Goal: Task Accomplishment & Management: Use online tool/utility

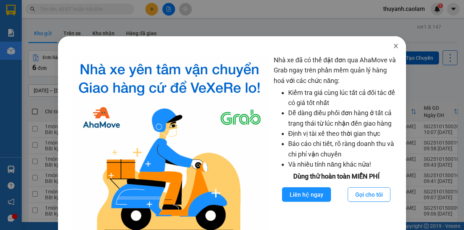
click at [397, 46] on span "Close" at bounding box center [396, 46] width 20 height 20
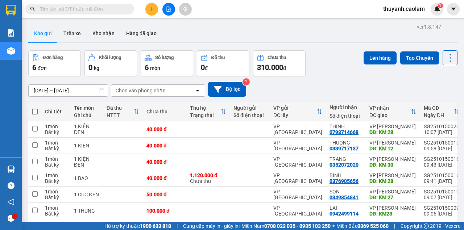
click at [165, 9] on button at bounding box center [169, 9] width 13 height 13
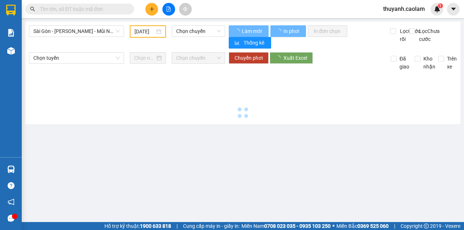
type input "[DATE]"
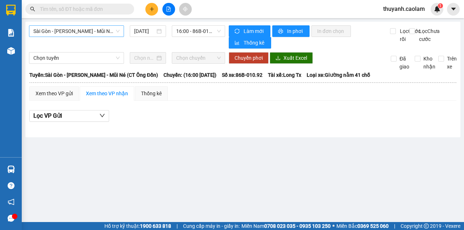
click at [94, 31] on span "Sài Gòn - [PERSON_NAME] - Mũi Né (CT Ông Đồn)" at bounding box center [76, 31] width 86 height 11
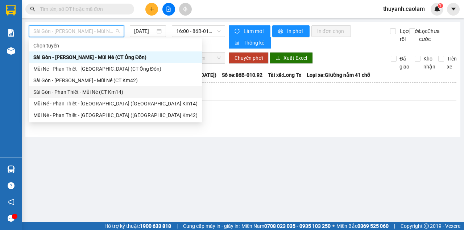
click at [117, 93] on div "Sài Gòn - Phan Thiết - Mũi Né (CT Km14)" at bounding box center [115, 92] width 164 height 8
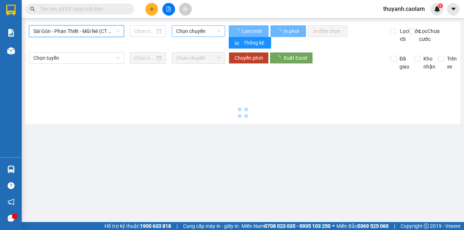
click at [201, 28] on span "Chọn chuyến" at bounding box center [198, 31] width 44 height 11
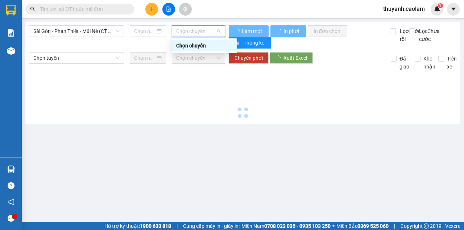
type input "[DATE]"
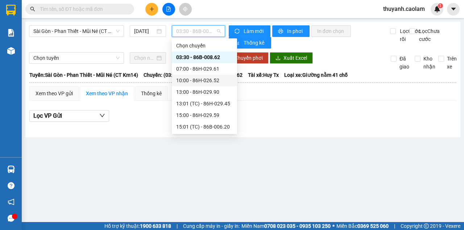
click at [208, 85] on div "10:00 - 86H-026.52" at bounding box center [204, 81] width 65 height 12
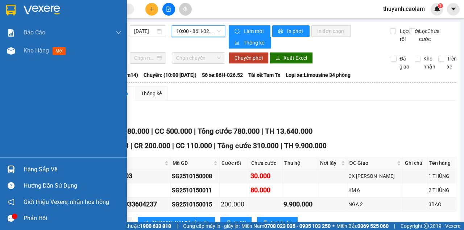
click at [15, 14] on img at bounding box center [10, 10] width 9 height 11
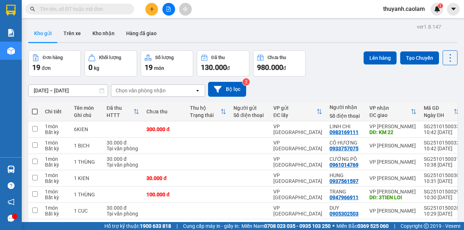
scroll to position [96, 0]
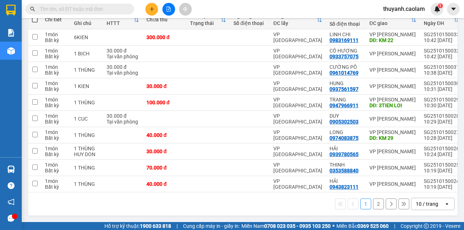
click at [374, 206] on button "2" at bounding box center [378, 204] width 11 height 11
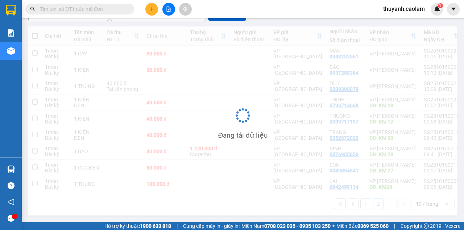
scroll to position [79, 0]
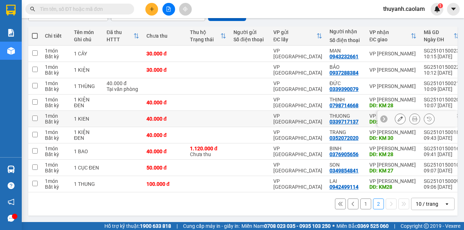
click at [38, 118] on td at bounding box center [34, 119] width 13 height 16
checkbox input "true"
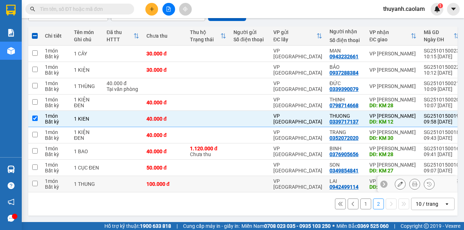
scroll to position [0, 0]
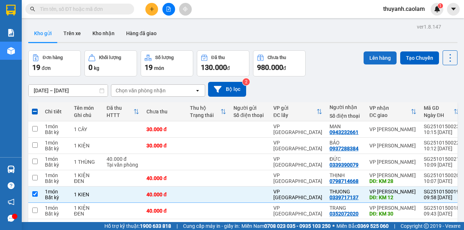
click at [371, 61] on button "Lên hàng" at bounding box center [380, 58] width 33 height 13
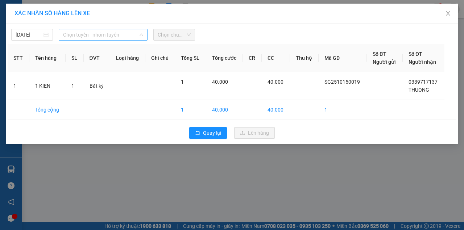
click at [100, 36] on span "Chọn tuyến - nhóm tuyến" at bounding box center [103, 34] width 80 height 11
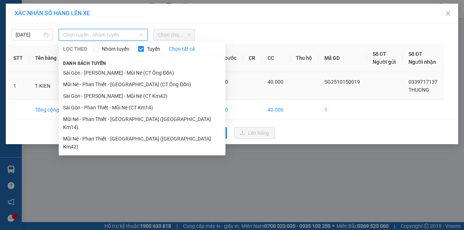
drag, startPoint x: 153, startPoint y: 107, endPoint x: 160, endPoint y: 99, distance: 10.5
click at [152, 107] on li "Sài Gòn - Phan Thiết - Mũi Né (CT Km14)" at bounding box center [142, 108] width 167 height 12
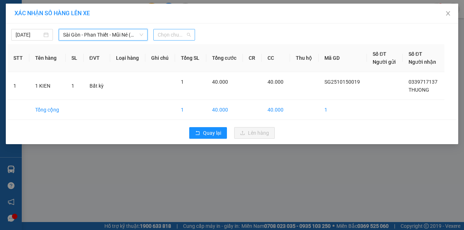
click at [182, 30] on span "Chọn chuyến" at bounding box center [174, 34] width 33 height 11
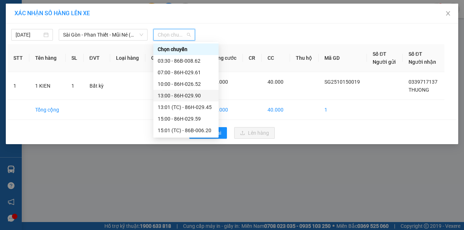
scroll to position [23, 0]
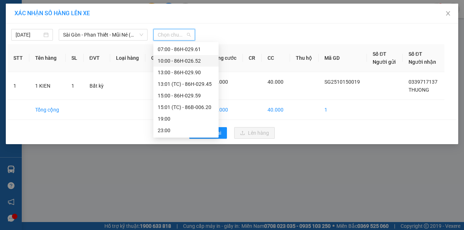
click at [188, 62] on div "10:00 - 86H-026.52" at bounding box center [186, 61] width 57 height 8
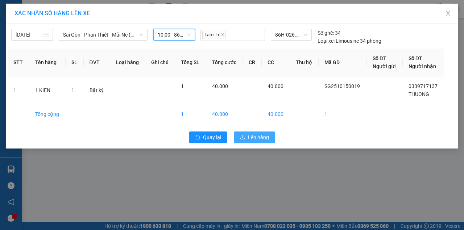
click at [254, 135] on span "Lên hàng" at bounding box center [258, 138] width 21 height 8
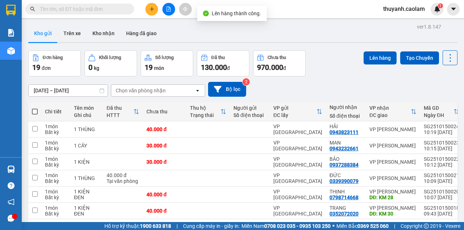
click at [172, 13] on button at bounding box center [169, 9] width 13 height 13
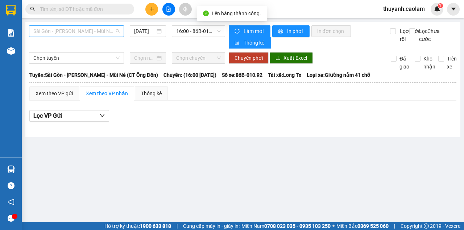
click at [106, 36] on span "Sài Gòn - [PERSON_NAME] - Mũi Né (CT Ông Đồn)" at bounding box center [76, 31] width 86 height 11
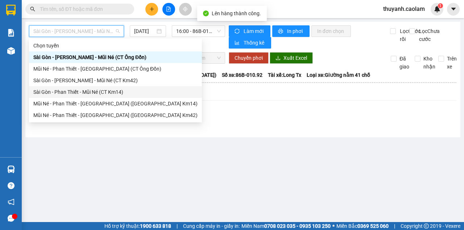
click at [118, 90] on div "Sài Gòn - Phan Thiết - Mũi Né (CT Km14)" at bounding box center [115, 92] width 164 height 8
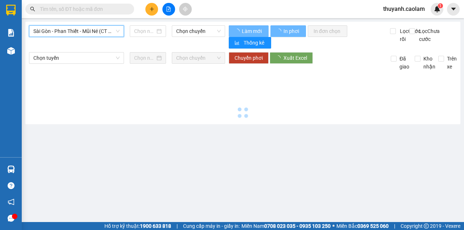
type input "[DATE]"
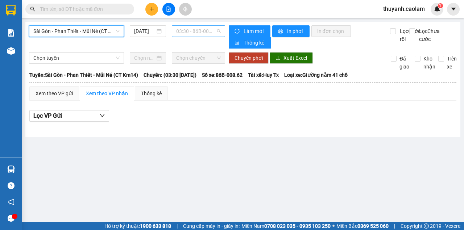
click at [191, 30] on span "03:30 - 86B-008.62" at bounding box center [198, 31] width 44 height 11
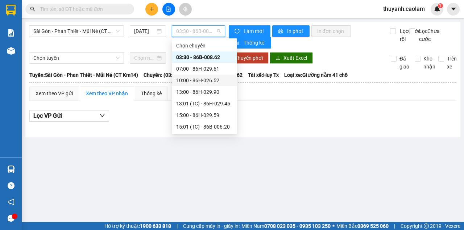
click at [212, 79] on div "10:00 - 86H-026.52" at bounding box center [204, 81] width 57 height 8
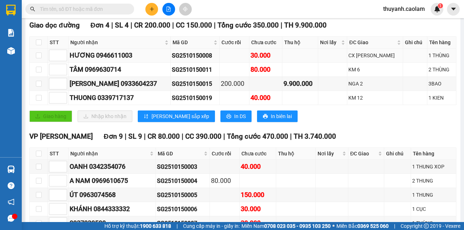
scroll to position [48, 0]
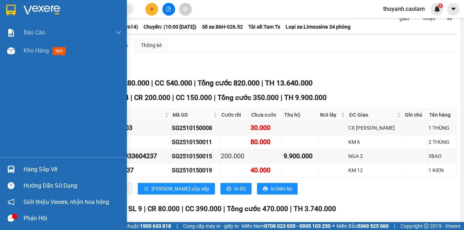
click at [16, 9] on div at bounding box center [11, 10] width 13 height 13
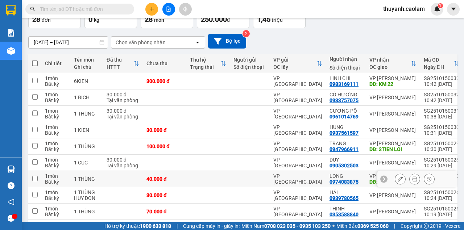
scroll to position [96, 0]
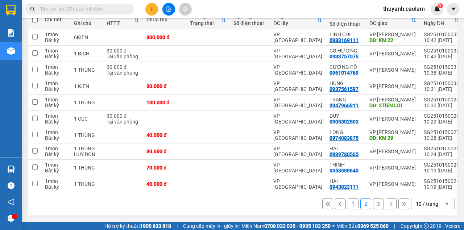
click at [352, 206] on button "1" at bounding box center [353, 204] width 11 height 11
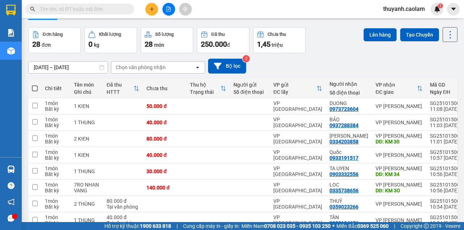
scroll to position [0, 0]
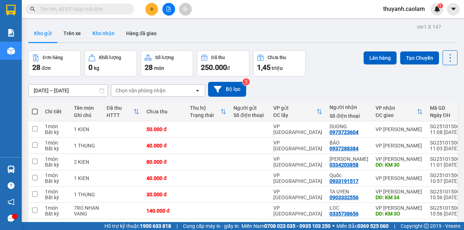
click at [96, 33] on button "Kho nhận" at bounding box center [104, 33] width 34 height 17
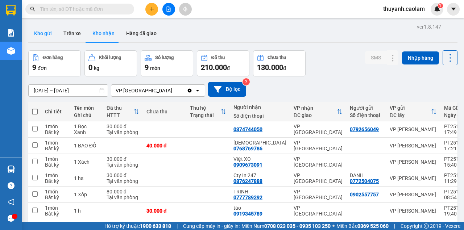
click at [49, 33] on button "Kho gửi" at bounding box center [42, 33] width 29 height 17
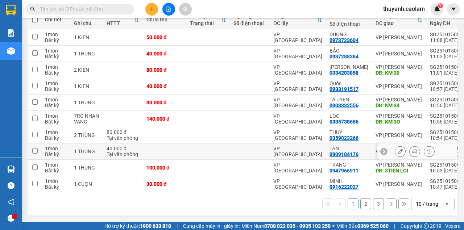
scroll to position [102, 0]
click at [374, 210] on div "1 2 3 10 / trang open" at bounding box center [243, 204] width 424 height 12
click at [376, 208] on button "3" at bounding box center [378, 204] width 11 height 11
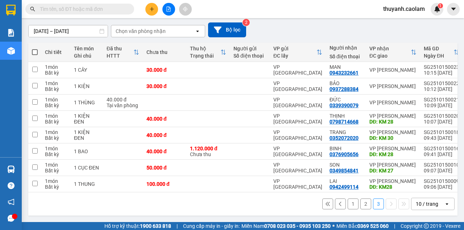
scroll to position [63, 0]
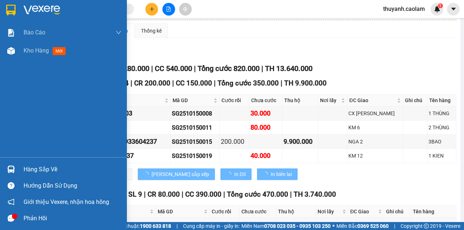
click at [9, 8] on img at bounding box center [10, 10] width 9 height 11
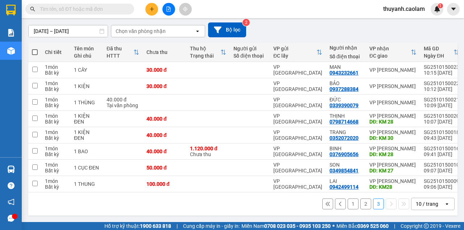
scroll to position [63, 0]
click at [367, 205] on button "2" at bounding box center [366, 204] width 11 height 11
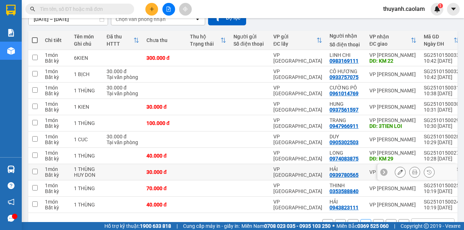
scroll to position [96, 0]
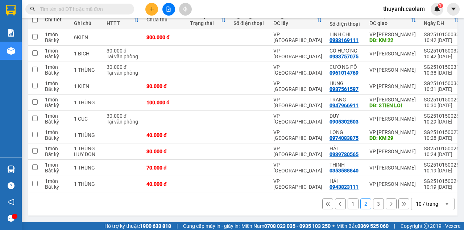
click at [351, 204] on button "1" at bounding box center [353, 204] width 11 height 11
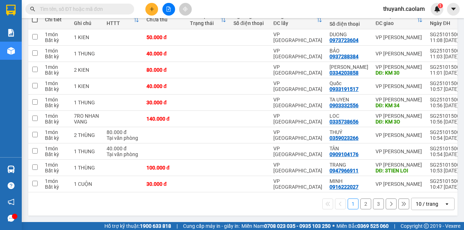
click at [379, 210] on button "3" at bounding box center [378, 204] width 11 height 11
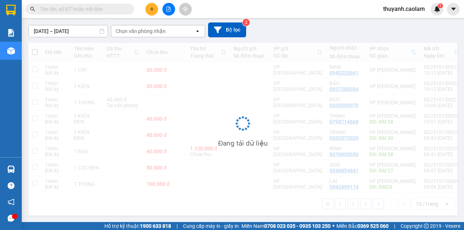
scroll to position [63, 0]
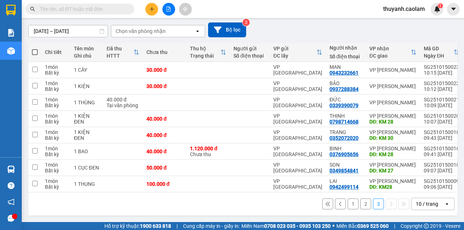
click at [362, 202] on button "2" at bounding box center [366, 204] width 11 height 11
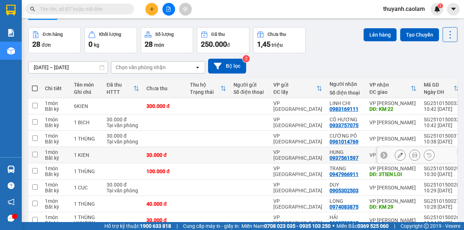
scroll to position [96, 0]
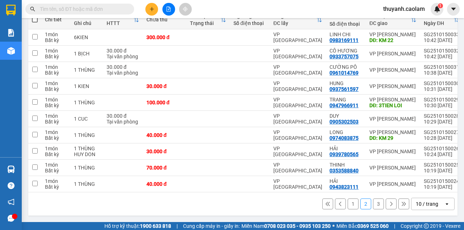
click at [350, 206] on button "1" at bounding box center [353, 204] width 11 height 11
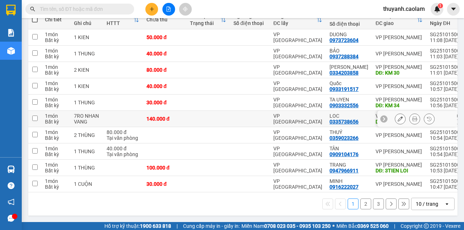
drag, startPoint x: 237, startPoint y: 114, endPoint x: 201, endPoint y: 125, distance: 37.3
click at [201, 125] on td at bounding box center [208, 119] width 44 height 16
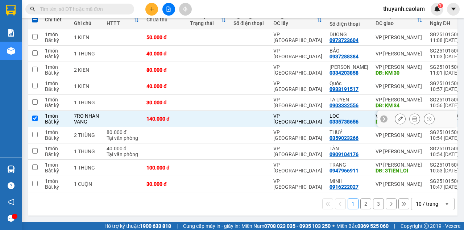
click at [208, 124] on td at bounding box center [208, 119] width 44 height 16
checkbox input "false"
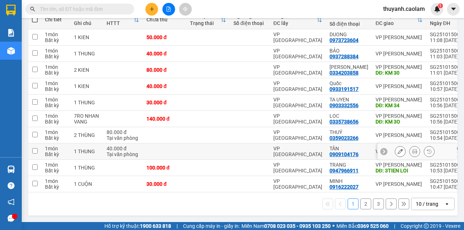
scroll to position [102, 0]
click at [378, 206] on button "3" at bounding box center [378, 204] width 11 height 11
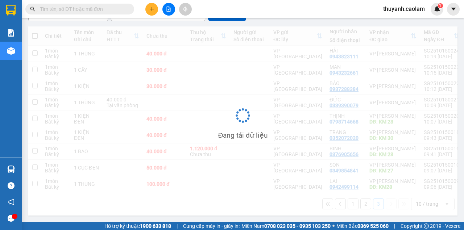
scroll to position [79, 0]
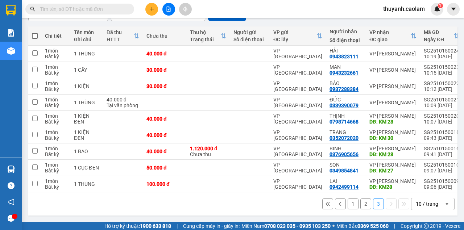
click at [31, 30] on th at bounding box center [34, 35] width 13 height 19
click at [35, 33] on span at bounding box center [35, 36] width 6 height 6
click at [35, 32] on input "checkbox" at bounding box center [35, 32] width 0 height 0
checkbox input "true"
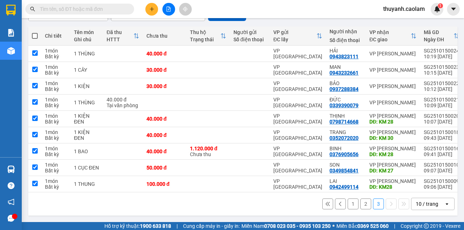
checkbox input "true"
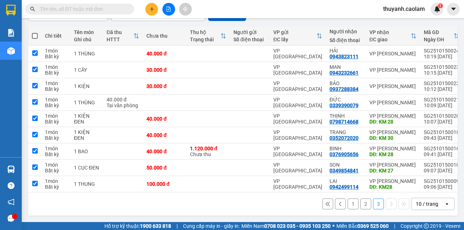
checkbox input "true"
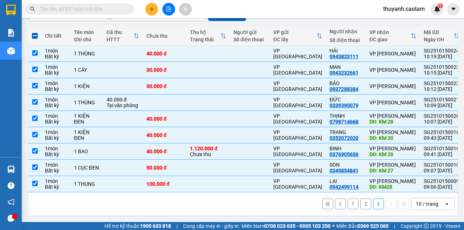
click at [170, 10] on icon "file-add" at bounding box center [168, 9] width 5 height 5
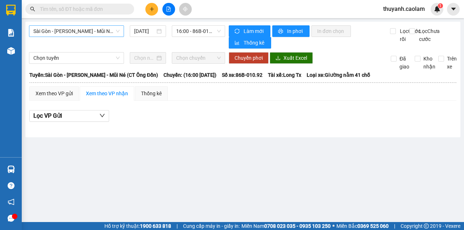
click at [93, 29] on span "Sài Gòn - [PERSON_NAME] - Mũi Né (CT Ông Đồn)" at bounding box center [76, 31] width 86 height 11
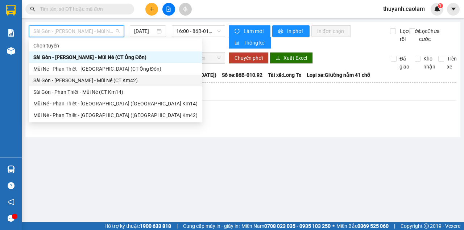
click at [119, 81] on div "Sài Gòn - [PERSON_NAME] - Mũi Né (CT Km42)" at bounding box center [115, 81] width 164 height 8
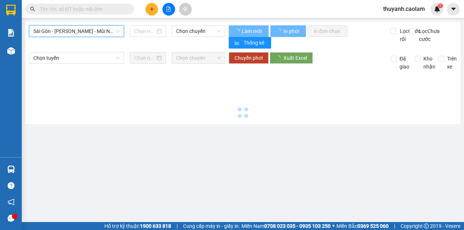
type input "[DATE]"
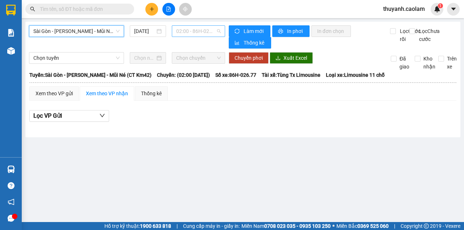
click at [193, 30] on span "02:00 - 86H-026.77" at bounding box center [198, 31] width 44 height 11
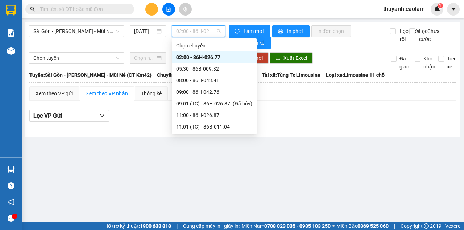
scroll to position [93, 0]
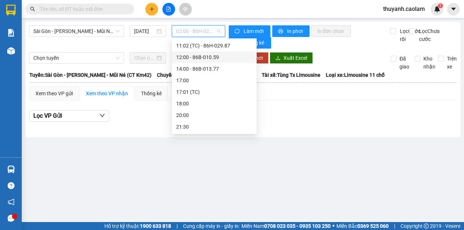
click at [202, 58] on div "12:00 - 86B-010.59" at bounding box center [214, 57] width 76 height 8
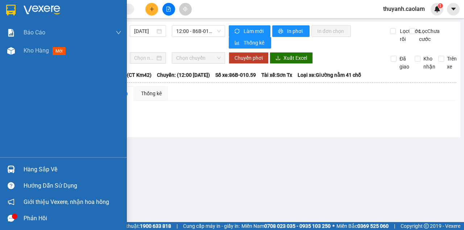
click at [11, 7] on img at bounding box center [10, 10] width 9 height 11
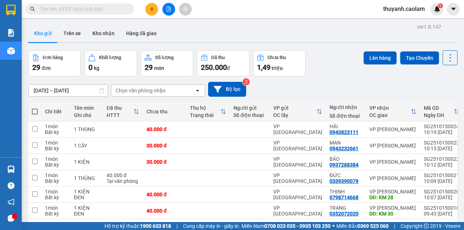
click at [33, 113] on span at bounding box center [35, 112] width 6 height 6
click at [35, 108] on input "checkbox" at bounding box center [35, 108] width 0 height 0
checkbox input "true"
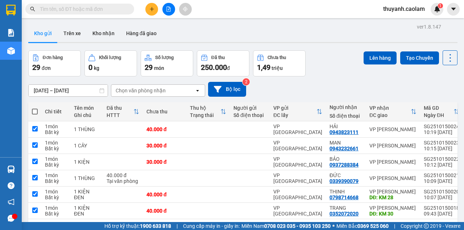
checkbox input "true"
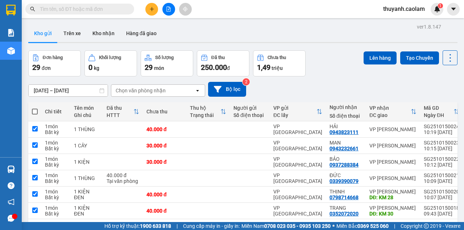
checkbox input "true"
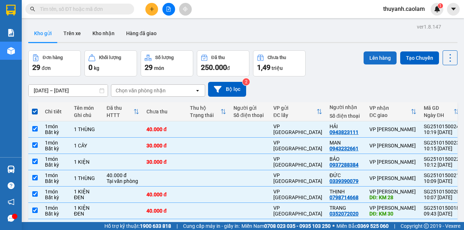
click at [380, 62] on button "Lên hàng" at bounding box center [380, 58] width 33 height 13
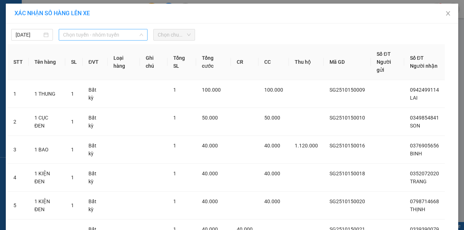
click at [98, 37] on span "Chọn tuyến - nhóm tuyến" at bounding box center [103, 34] width 80 height 11
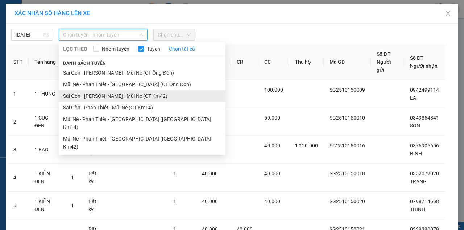
click at [168, 94] on li "Sài Gòn - [PERSON_NAME] - Mũi Né (CT Km42)" at bounding box center [142, 96] width 167 height 12
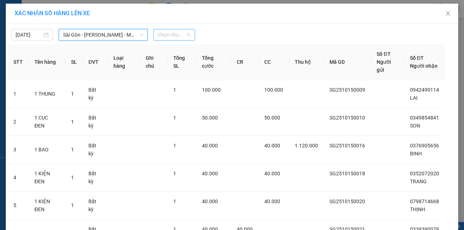
click at [173, 34] on span "Chọn chuyến" at bounding box center [174, 34] width 33 height 11
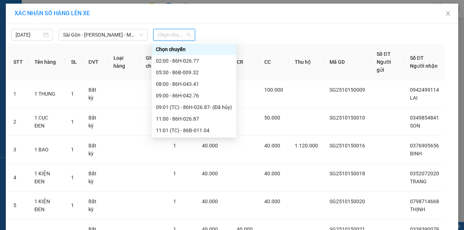
scroll to position [93, 0]
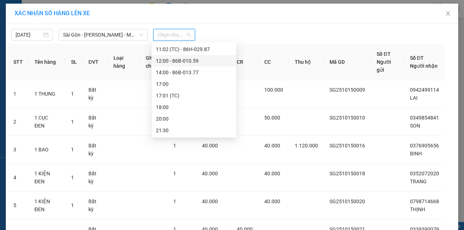
click at [183, 61] on div "12:00 - 86B-010.59" at bounding box center [194, 61] width 76 height 8
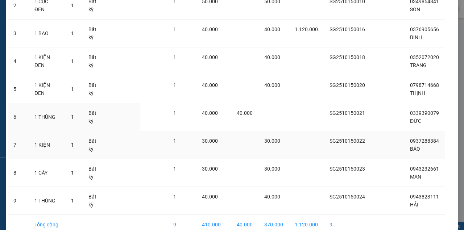
scroll to position [149, 0]
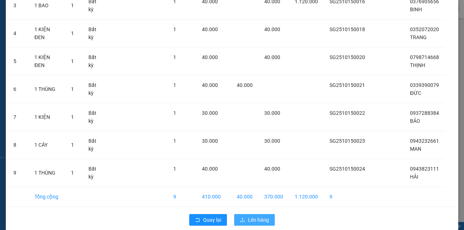
click at [267, 216] on span "Lên hàng" at bounding box center [258, 220] width 21 height 8
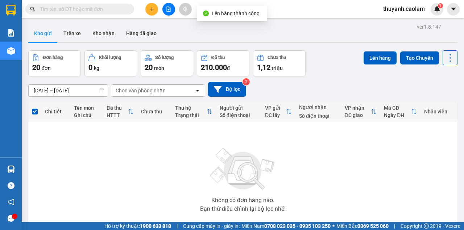
scroll to position [42, 0]
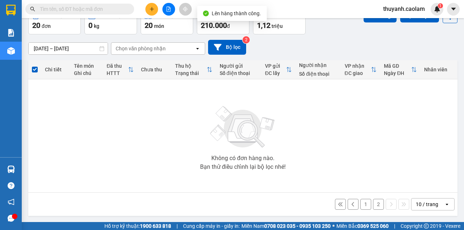
click at [375, 201] on button "2" at bounding box center [378, 204] width 11 height 11
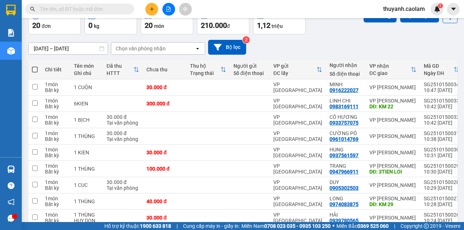
click at [36, 69] on span at bounding box center [35, 70] width 6 height 6
click at [35, 66] on input "checkbox" at bounding box center [35, 66] width 0 height 0
checkbox input "true"
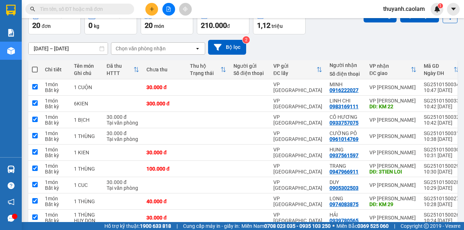
checkbox input "true"
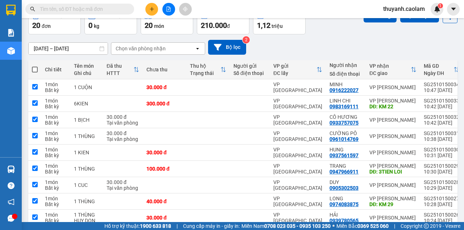
checkbox input "true"
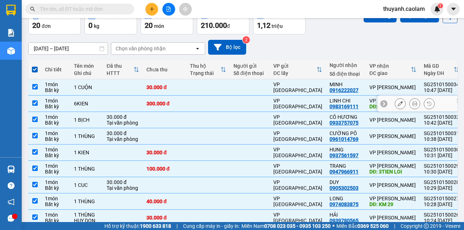
click at [36, 103] on input "checkbox" at bounding box center [34, 103] width 5 height 5
checkbox input "false"
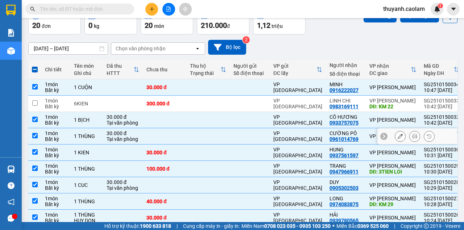
scroll to position [90, 0]
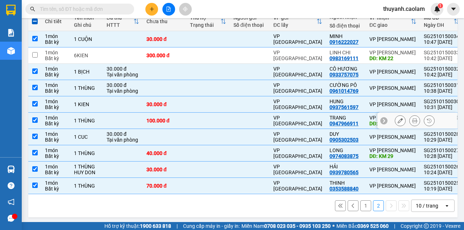
click at [35, 118] on td at bounding box center [34, 121] width 13 height 16
checkbox input "false"
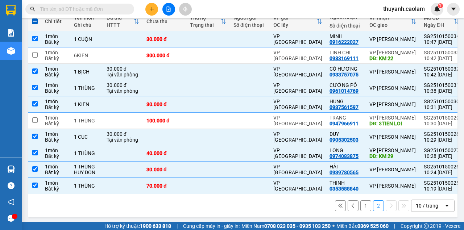
scroll to position [0, 0]
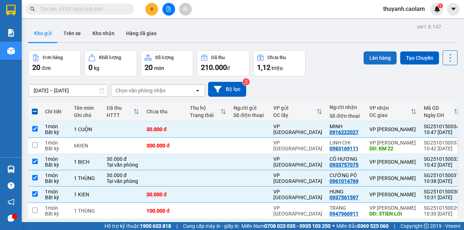
click at [372, 55] on button "Lên hàng" at bounding box center [380, 58] width 33 height 13
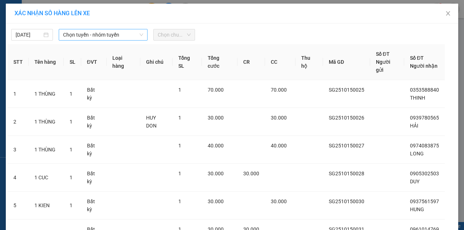
click at [124, 36] on span "Chọn tuyến - nhóm tuyến" at bounding box center [103, 34] width 80 height 11
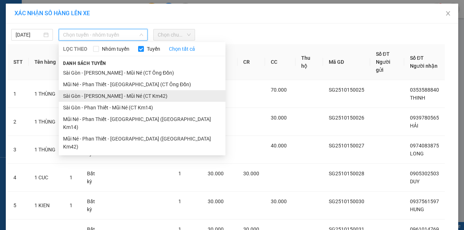
click at [149, 93] on li "Sài Gòn - [PERSON_NAME] - Mũi Né (CT Km42)" at bounding box center [142, 96] width 167 height 12
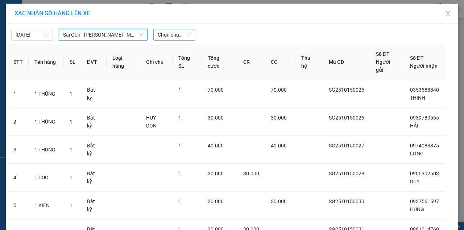
click at [173, 38] on span "Chọn chuyến" at bounding box center [174, 34] width 33 height 11
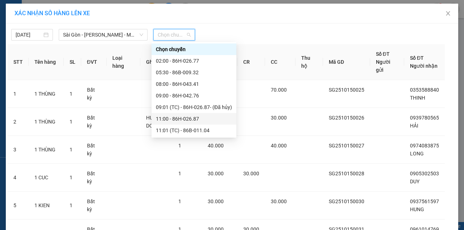
scroll to position [93, 0]
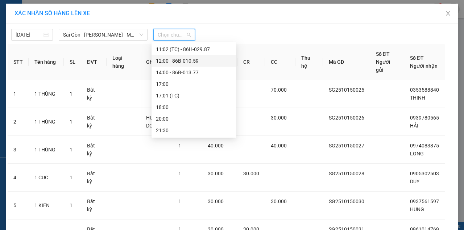
click at [185, 62] on div "12:00 - 86B-010.59" at bounding box center [194, 61] width 76 height 8
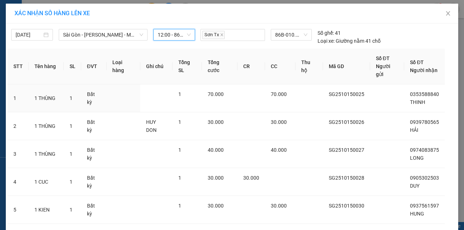
scroll to position [121, 0]
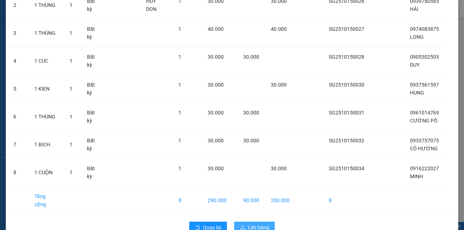
click at [264, 224] on span "Lên hàng" at bounding box center [258, 228] width 21 height 8
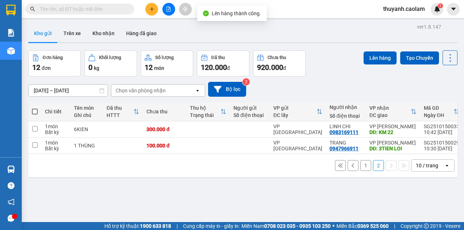
click at [364, 168] on button "1" at bounding box center [366, 165] width 11 height 11
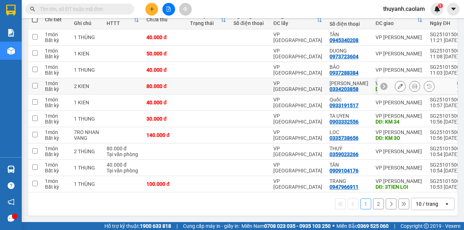
scroll to position [5, 0]
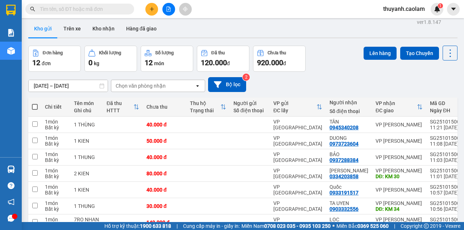
click at [36, 106] on span at bounding box center [35, 107] width 6 height 6
click at [35, 103] on input "checkbox" at bounding box center [35, 103] width 0 height 0
checkbox input "true"
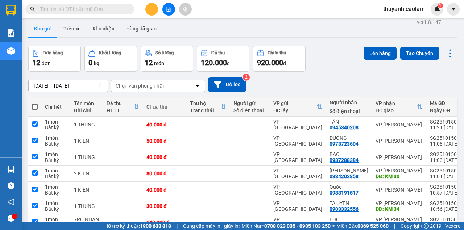
checkbox input "true"
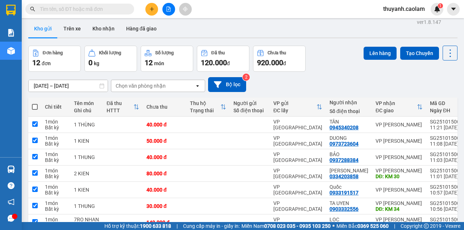
checkbox input "true"
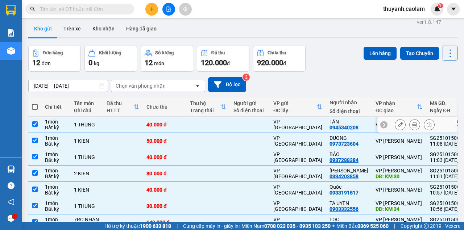
scroll to position [102, 0]
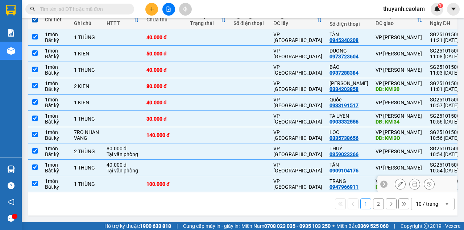
click at [34, 181] on input "checkbox" at bounding box center [34, 183] width 5 height 5
checkbox input "false"
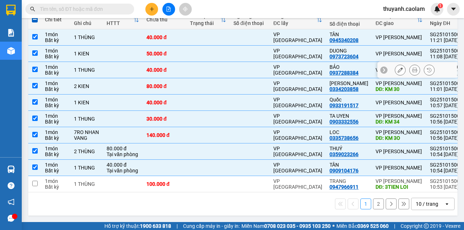
scroll to position [0, 0]
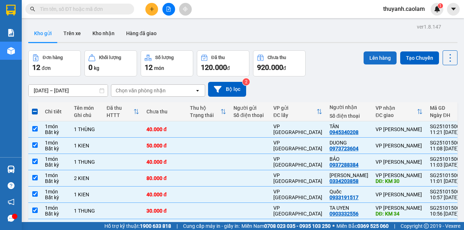
click at [375, 59] on button "Lên hàng" at bounding box center [380, 58] width 33 height 13
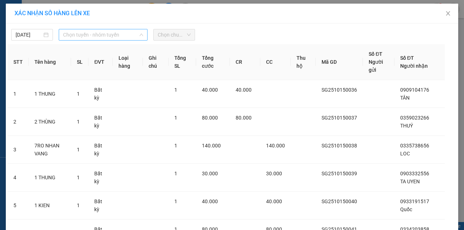
click at [113, 40] on div "Chọn tuyến - nhóm tuyến" at bounding box center [103, 35] width 89 height 12
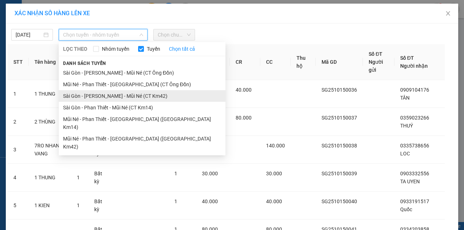
click at [152, 99] on li "Sài Gòn - [PERSON_NAME] - Mũi Né (CT Km42)" at bounding box center [142, 96] width 167 height 12
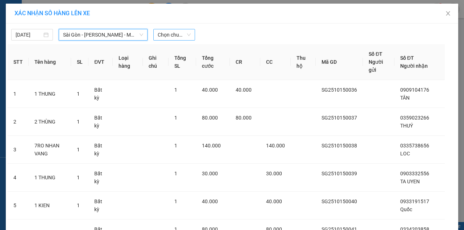
drag, startPoint x: 177, startPoint y: 34, endPoint x: 180, endPoint y: 38, distance: 4.9
click at [177, 34] on span "Chọn chuyến" at bounding box center [174, 34] width 33 height 11
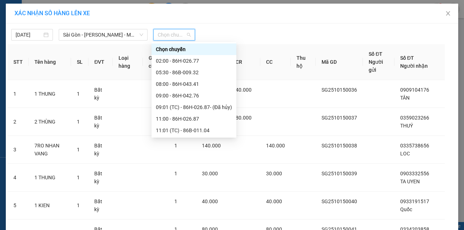
scroll to position [48, 0]
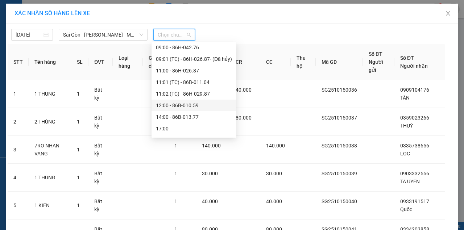
click at [195, 108] on div "12:00 - 86B-010.59" at bounding box center [194, 106] width 76 height 8
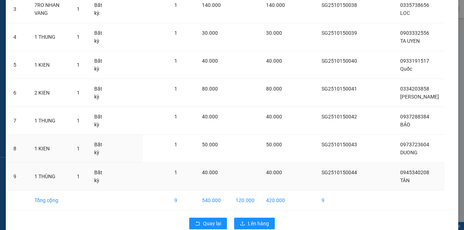
scroll to position [157, 0]
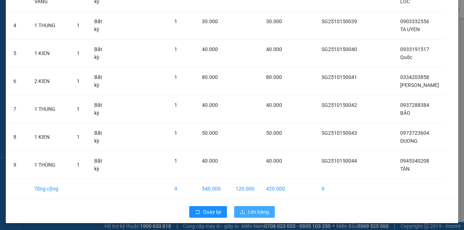
click at [263, 211] on span "Lên hàng" at bounding box center [258, 212] width 21 height 8
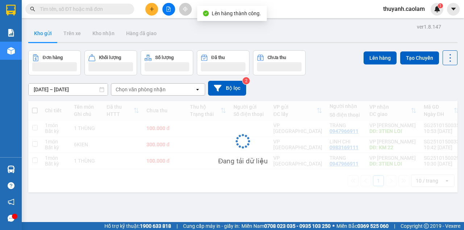
scroll to position [33, 0]
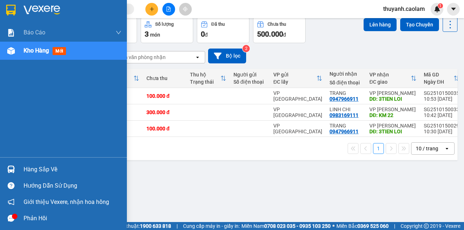
click at [10, 9] on img at bounding box center [10, 10] width 9 height 11
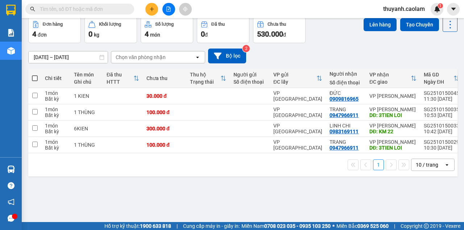
click at [169, 6] on button at bounding box center [169, 9] width 13 height 13
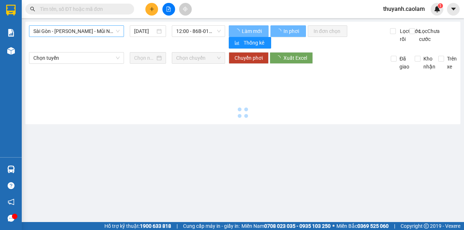
click at [99, 36] on span "Sài Gòn - [PERSON_NAME] - Mũi Né (CT Ông Đồn)" at bounding box center [76, 31] width 86 height 11
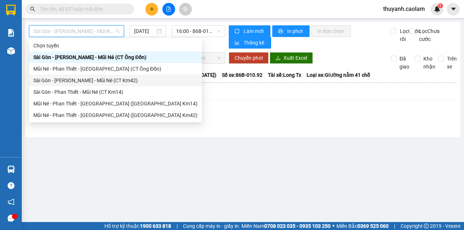
click at [122, 84] on div "Sài Gòn - [PERSON_NAME] - Mũi Né (CT Km42)" at bounding box center [115, 81] width 164 height 8
type input "[DATE]"
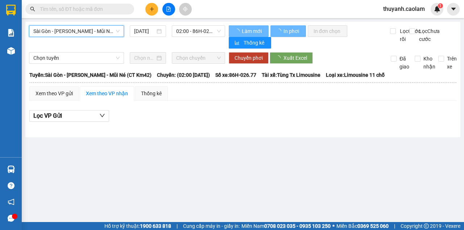
click at [196, 18] on main "[GEOGRAPHIC_DATA] - [PERSON_NAME] - [GEOGRAPHIC_DATA] (CT Km42) [GEOGRAPHIC_DAT…" at bounding box center [232, 111] width 464 height 222
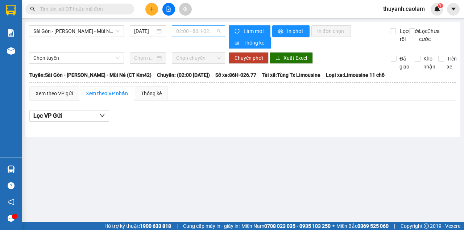
click at [193, 26] on span "02:00 - 86H-026.77" at bounding box center [198, 31] width 44 height 11
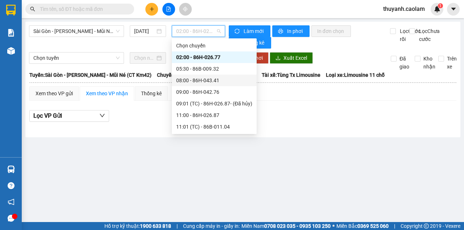
click at [206, 77] on div "08:00 - 86H-043.41" at bounding box center [214, 81] width 76 height 8
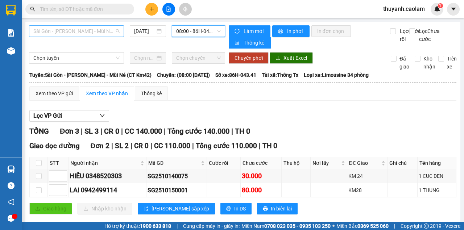
click at [107, 33] on span "Sài Gòn - [PERSON_NAME] - Mũi Né (CT Km42)" at bounding box center [76, 31] width 86 height 11
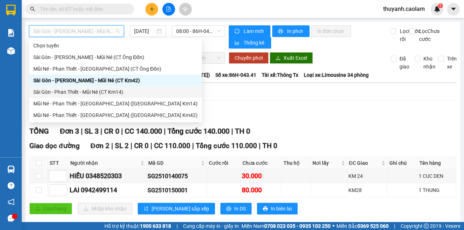
click at [124, 95] on div "Sài Gòn - Phan Thiết - Mũi Né (CT Km14)" at bounding box center [115, 92] width 164 height 8
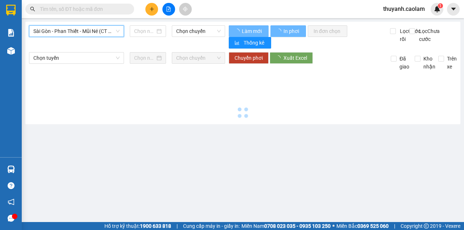
type input "[DATE]"
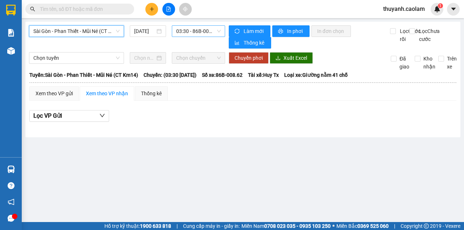
click at [199, 31] on span "03:30 - 86B-008.62" at bounding box center [198, 31] width 44 height 11
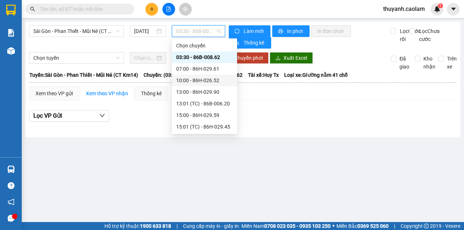
click at [201, 78] on div "10:00 - 86H-026.52" at bounding box center [204, 81] width 57 height 8
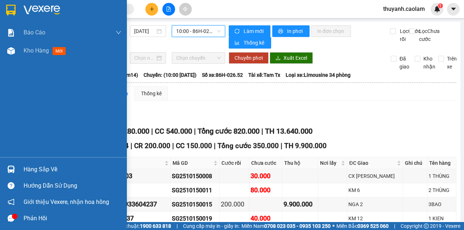
click at [5, 11] on div at bounding box center [11, 10] width 13 height 13
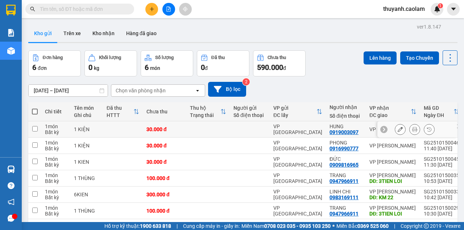
click at [37, 129] on input "checkbox" at bounding box center [34, 128] width 5 height 5
checkbox input "true"
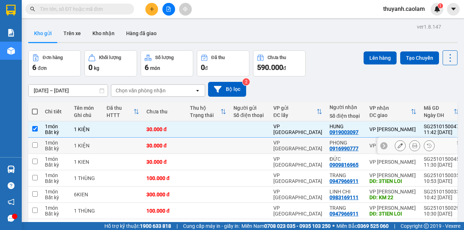
drag, startPoint x: 30, startPoint y: 144, endPoint x: 37, endPoint y: 145, distance: 7.3
click at [30, 144] on td at bounding box center [34, 146] width 13 height 16
checkbox input "true"
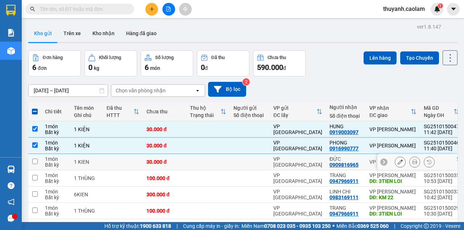
click at [32, 160] on td at bounding box center [34, 162] width 13 height 16
checkbox input "true"
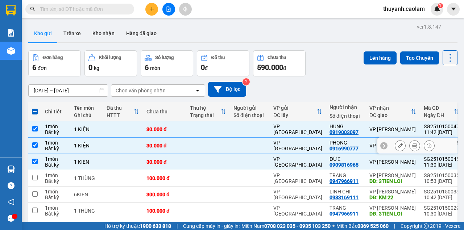
scroll to position [24, 0]
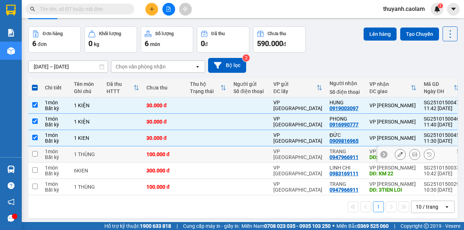
click at [38, 154] on td at bounding box center [34, 155] width 13 height 16
checkbox input "true"
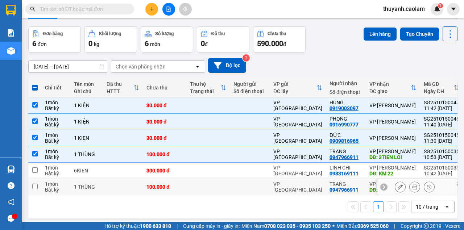
click at [35, 188] on input "checkbox" at bounding box center [34, 186] width 5 height 5
checkbox input "true"
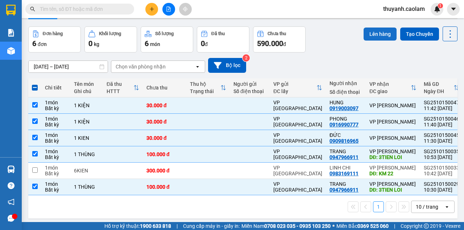
click at [372, 31] on button "Lên hàng" at bounding box center [380, 34] width 33 height 13
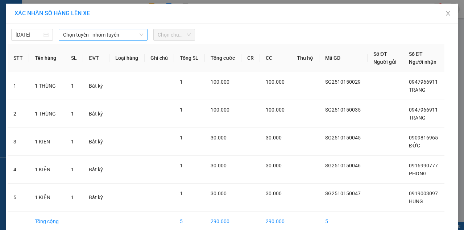
click at [115, 34] on span "Chọn tuyến - nhóm tuyến" at bounding box center [103, 34] width 80 height 11
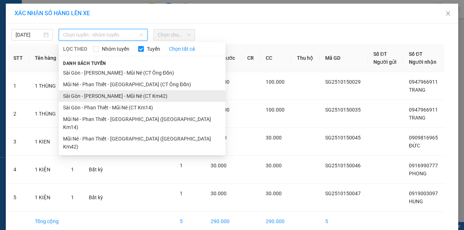
click at [155, 96] on li "Sài Gòn - [PERSON_NAME] - Mũi Né (CT Km42)" at bounding box center [142, 96] width 167 height 12
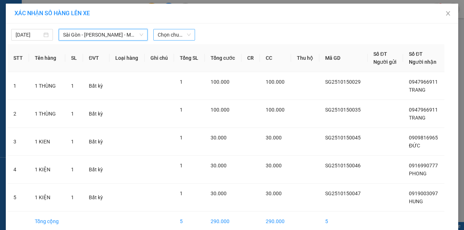
click at [165, 33] on span "Chọn chuyến" at bounding box center [174, 34] width 33 height 11
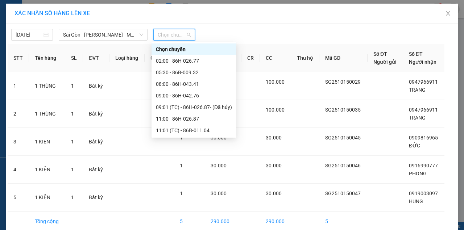
scroll to position [48, 0]
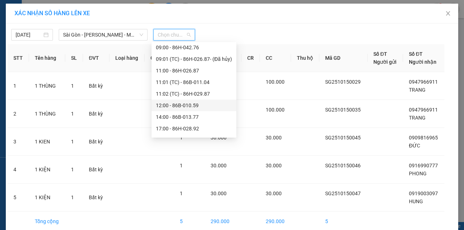
click at [183, 109] on div "12:00 - 86B-010.59" at bounding box center [194, 106] width 76 height 8
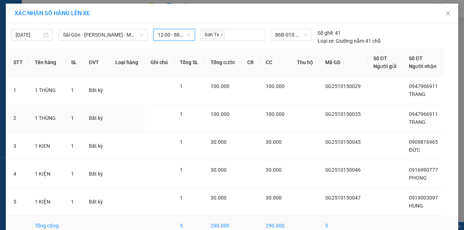
scroll to position [38, 0]
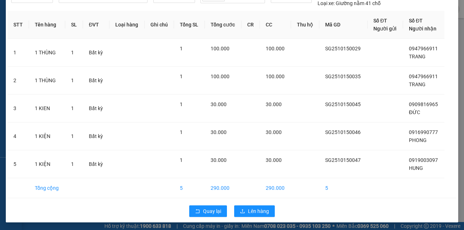
click at [261, 217] on div "Quay lại Lên hàng" at bounding box center [232, 211] width 449 height 19
click at [261, 216] on button "Lên hàng" at bounding box center [254, 212] width 41 height 12
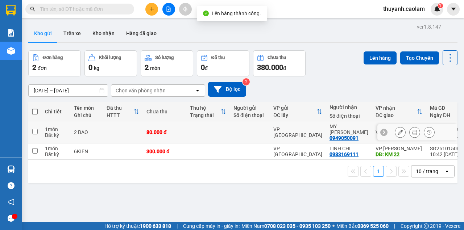
click at [38, 126] on td at bounding box center [34, 133] width 13 height 22
checkbox input "true"
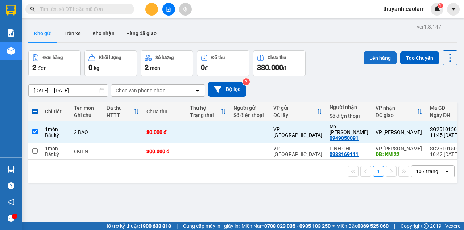
click at [376, 60] on button "Lên hàng" at bounding box center [380, 58] width 33 height 13
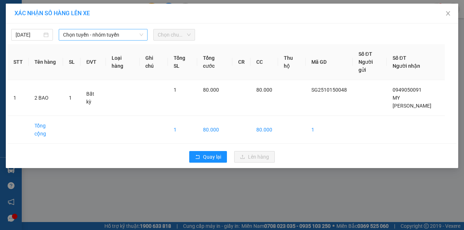
click at [105, 33] on span "Chọn tuyến - nhóm tuyến" at bounding box center [103, 34] width 80 height 11
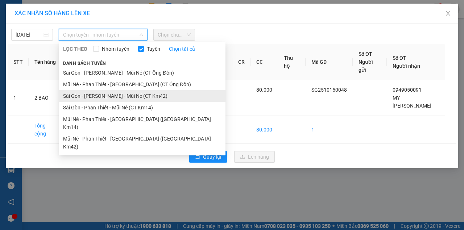
click at [159, 94] on li "Sài Gòn - [PERSON_NAME] - Mũi Né (CT Km42)" at bounding box center [142, 96] width 167 height 12
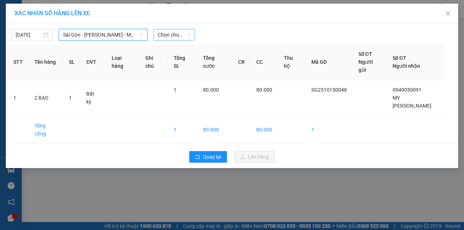
drag, startPoint x: 165, startPoint y: 28, endPoint x: 165, endPoint y: 32, distance: 4.4
click at [165, 28] on div "[DATE] [GEOGRAPHIC_DATA] - [GEOGRAPHIC_DATA] - [GEOGRAPHIC_DATA] ([GEOGRAPHIC_D…" at bounding box center [232, 32] width 449 height 15
click at [177, 31] on span "Chọn chuyến" at bounding box center [174, 34] width 33 height 11
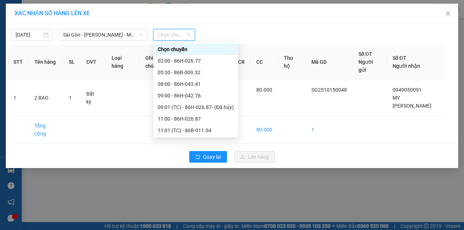
click at [179, 38] on span "Chọn chuyến" at bounding box center [174, 34] width 33 height 11
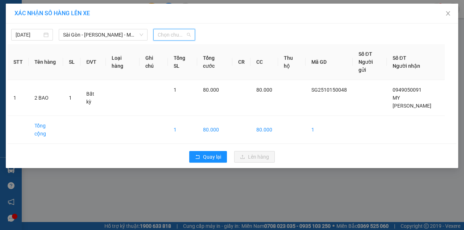
click at [181, 36] on span "Chọn chuyến" at bounding box center [174, 34] width 33 height 11
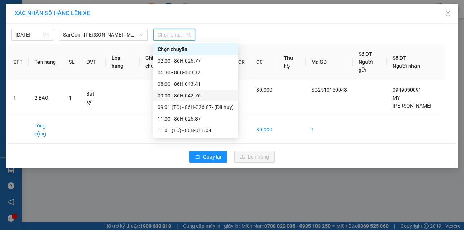
scroll to position [24, 0]
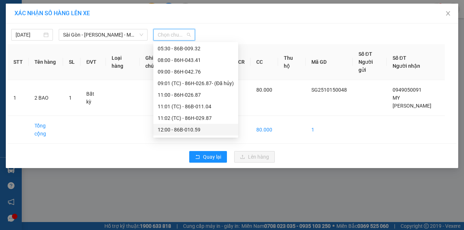
click at [198, 129] on div "12:00 - 86B-010.59" at bounding box center [196, 130] width 76 height 8
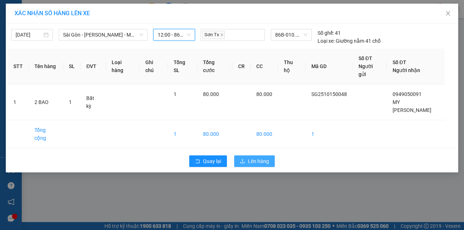
click at [253, 156] on button "Lên hàng" at bounding box center [254, 162] width 41 height 12
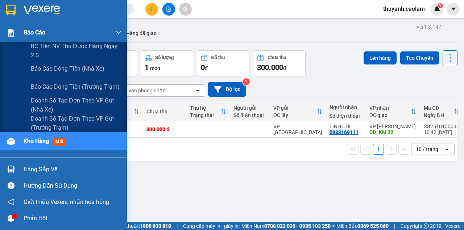
click at [14, 35] on img at bounding box center [11, 33] width 8 height 8
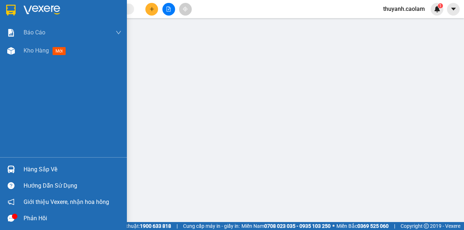
click at [9, 10] on img at bounding box center [10, 10] width 9 height 11
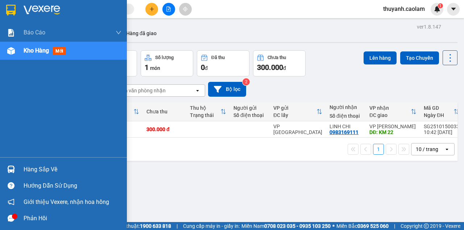
click at [17, 7] on div at bounding box center [11, 10] width 13 height 13
click at [10, 11] on img at bounding box center [10, 10] width 9 height 11
click at [5, 4] on div at bounding box center [11, 10] width 13 height 13
